Goal: Information Seeking & Learning: Learn about a topic

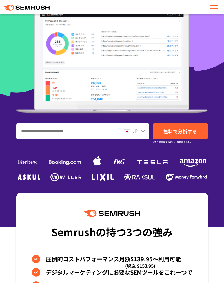
scroll to position [141, 0]
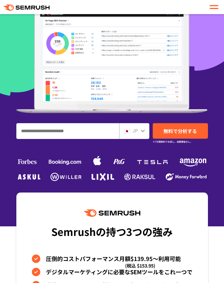
click at [215, 72] on div at bounding box center [112, 43] width 224 height 368
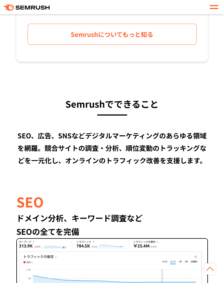
scroll to position [424, 0]
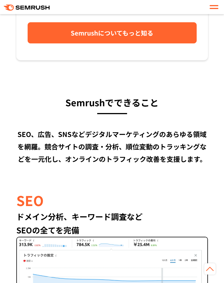
click at [142, 35] on span "Semrushについてもっと知る" at bounding box center [112, 33] width 83 height 10
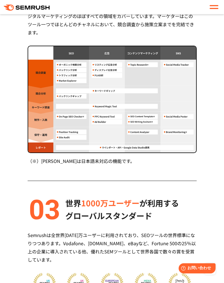
scroll to position [621, 0]
